Goal: Check status: Check status

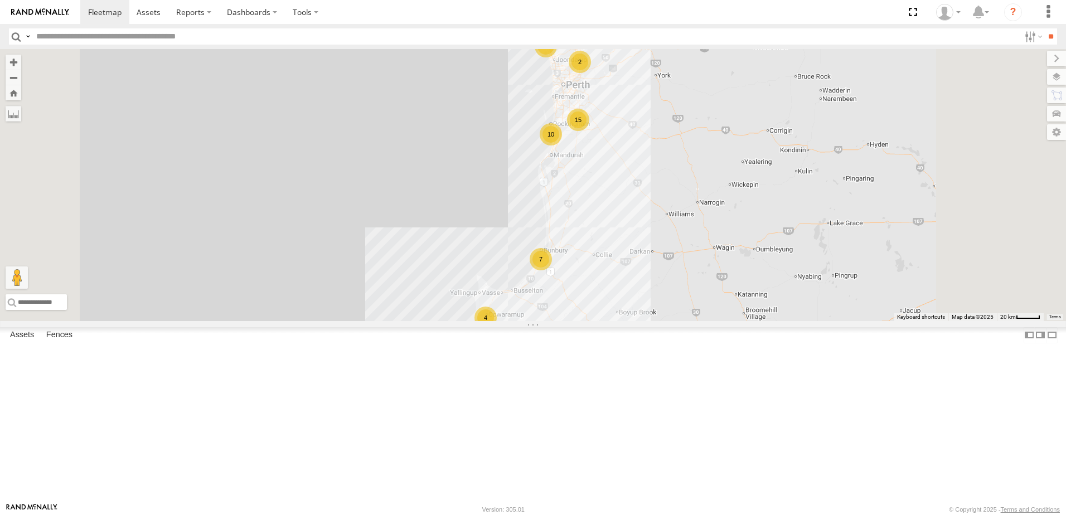
click at [0, 0] on span at bounding box center [0, 0] width 0 height 0
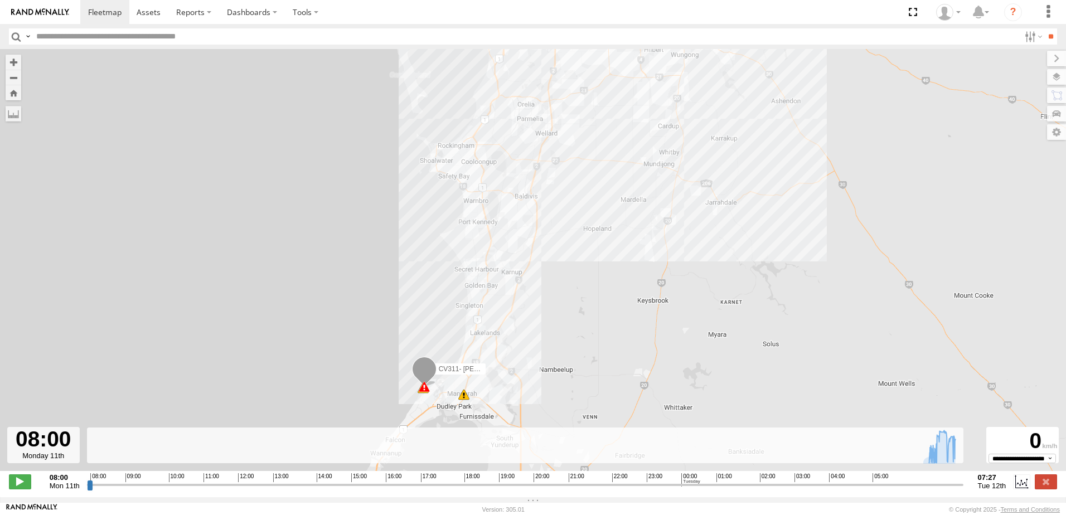
click at [934, 487] on input "range" at bounding box center [525, 484] width 876 height 11
click at [25, 486] on span at bounding box center [20, 481] width 22 height 14
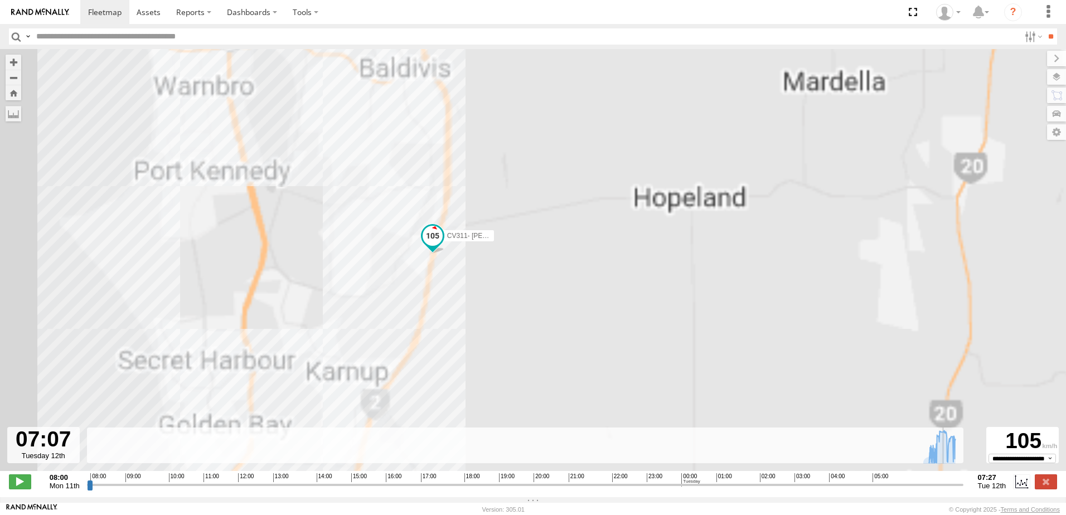
drag, startPoint x: 456, startPoint y: 176, endPoint x: 480, endPoint y: 384, distance: 208.8
click at [480, 384] on div "CV311- Selina Diersson 06:42 Tue 06:44 Tue 06:53 Tue" at bounding box center [533, 266] width 1066 height 434
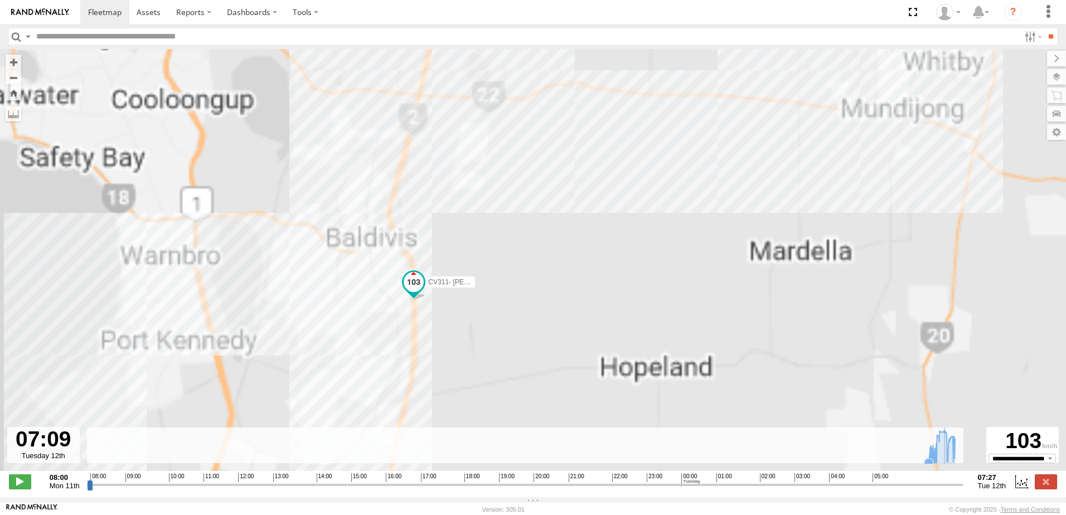
drag, startPoint x: 492, startPoint y: 332, endPoint x: 454, endPoint y: 423, distance: 97.7
click at [459, 433] on div "To navigate the map with touch gestures double-tap and hold your finger on the …" at bounding box center [533, 273] width 1066 height 448
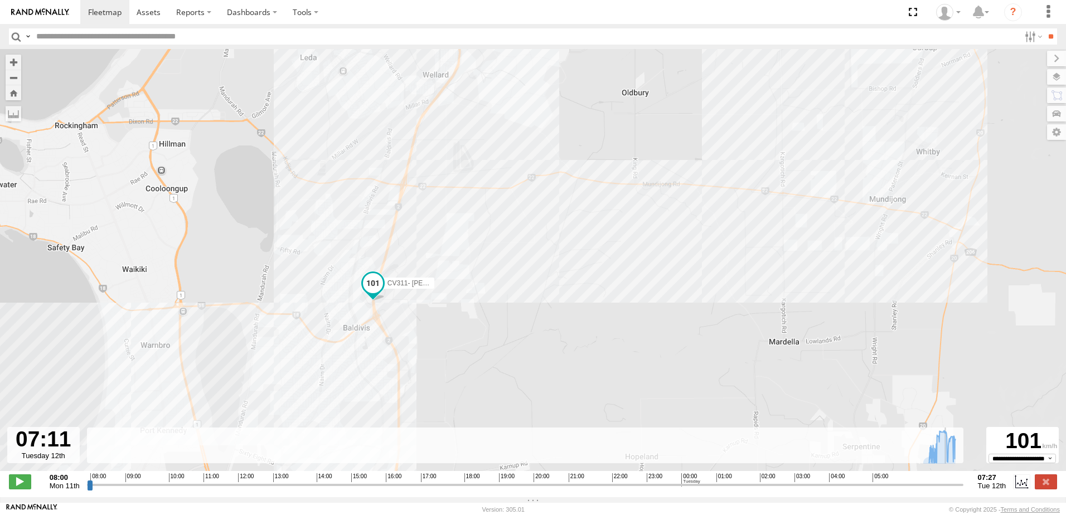
drag, startPoint x: 490, startPoint y: 292, endPoint x: 472, endPoint y: 396, distance: 105.2
click at [472, 396] on div "CV311- Selina Diersson 06:42 Tue 06:44 Tue 06:53 Tue" at bounding box center [533, 266] width 1066 height 434
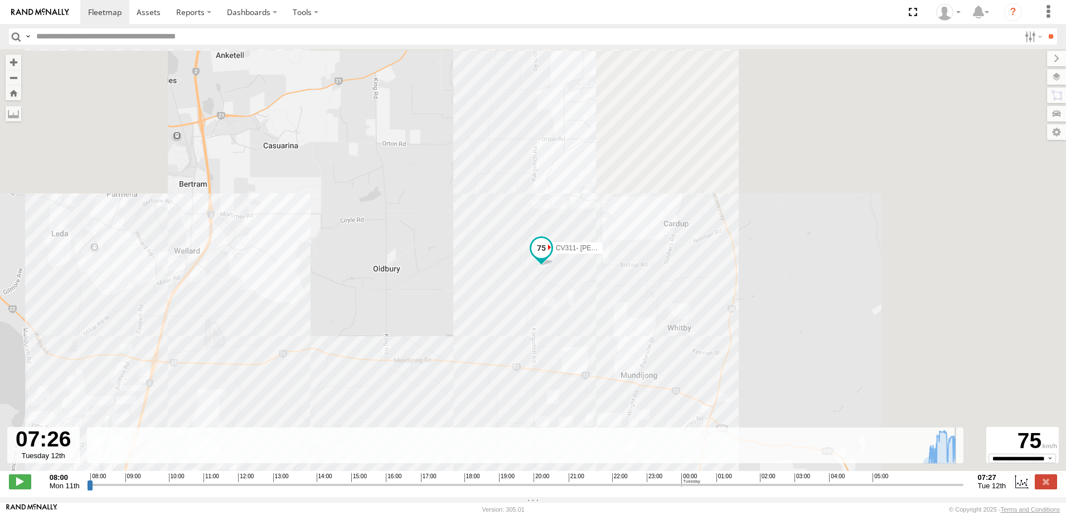
type input "**********"
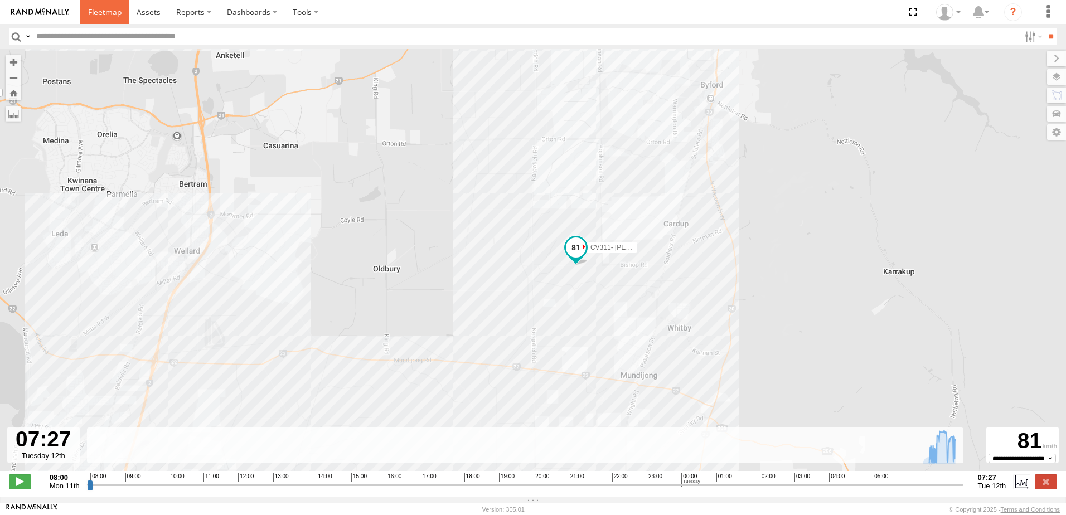
click at [100, 14] on span at bounding box center [104, 12] width 33 height 11
